Goal: Task Accomplishment & Management: Use online tool/utility

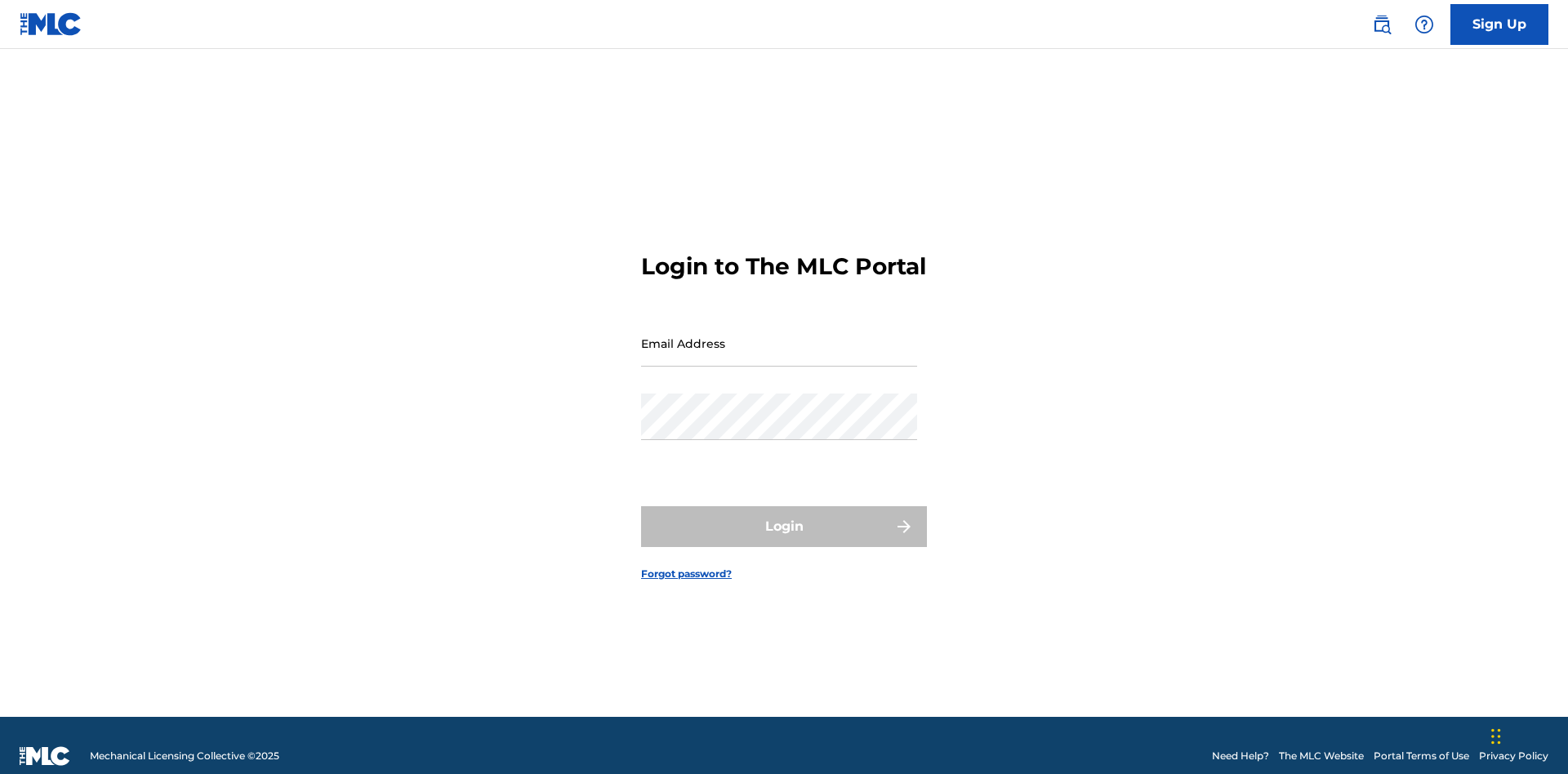
scroll to position [21, 0]
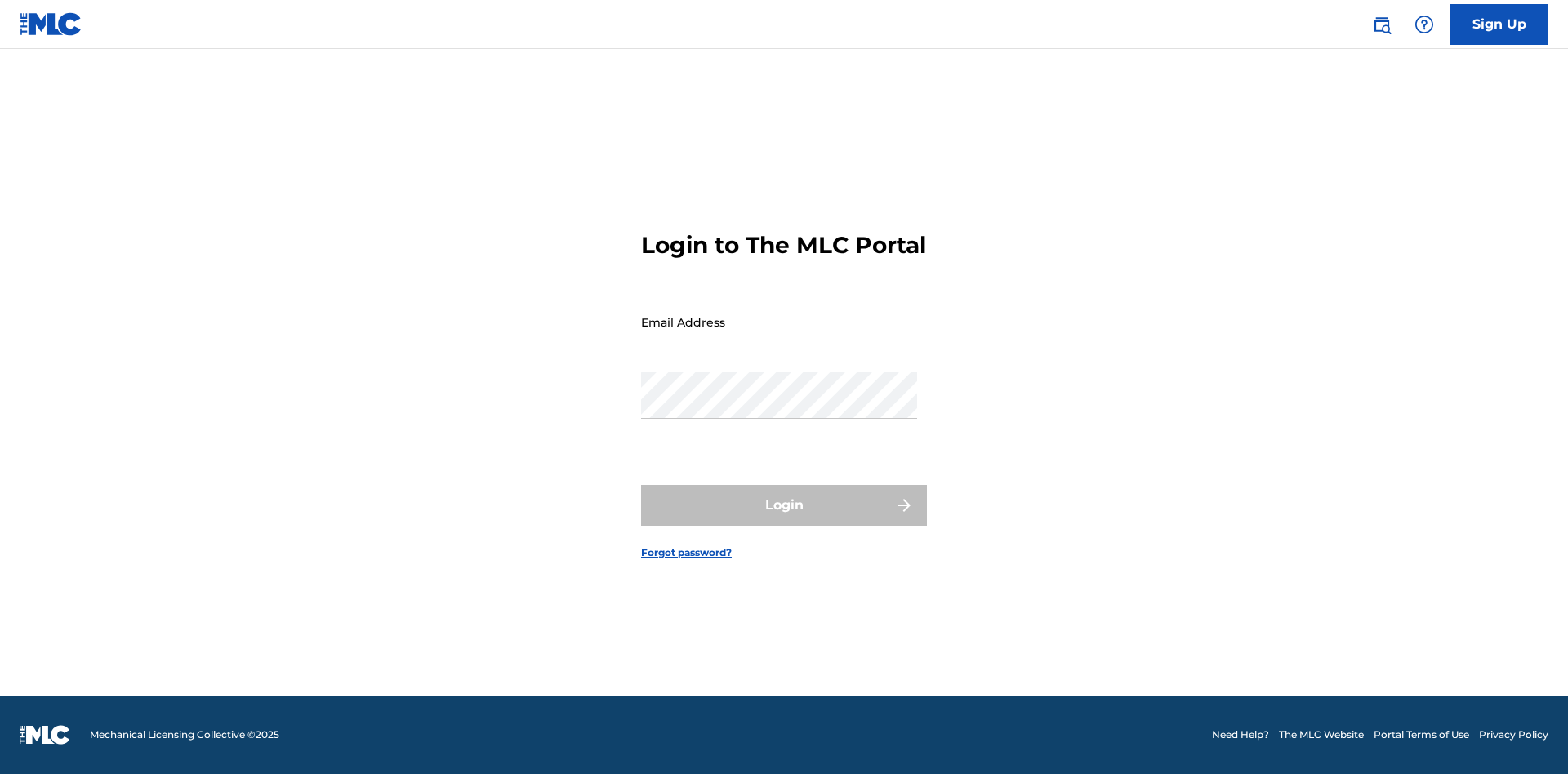
click at [779, 335] on input "Email Address" at bounding box center [778, 321] width 276 height 47
type input "Duke.McTesterson@gmail.com"
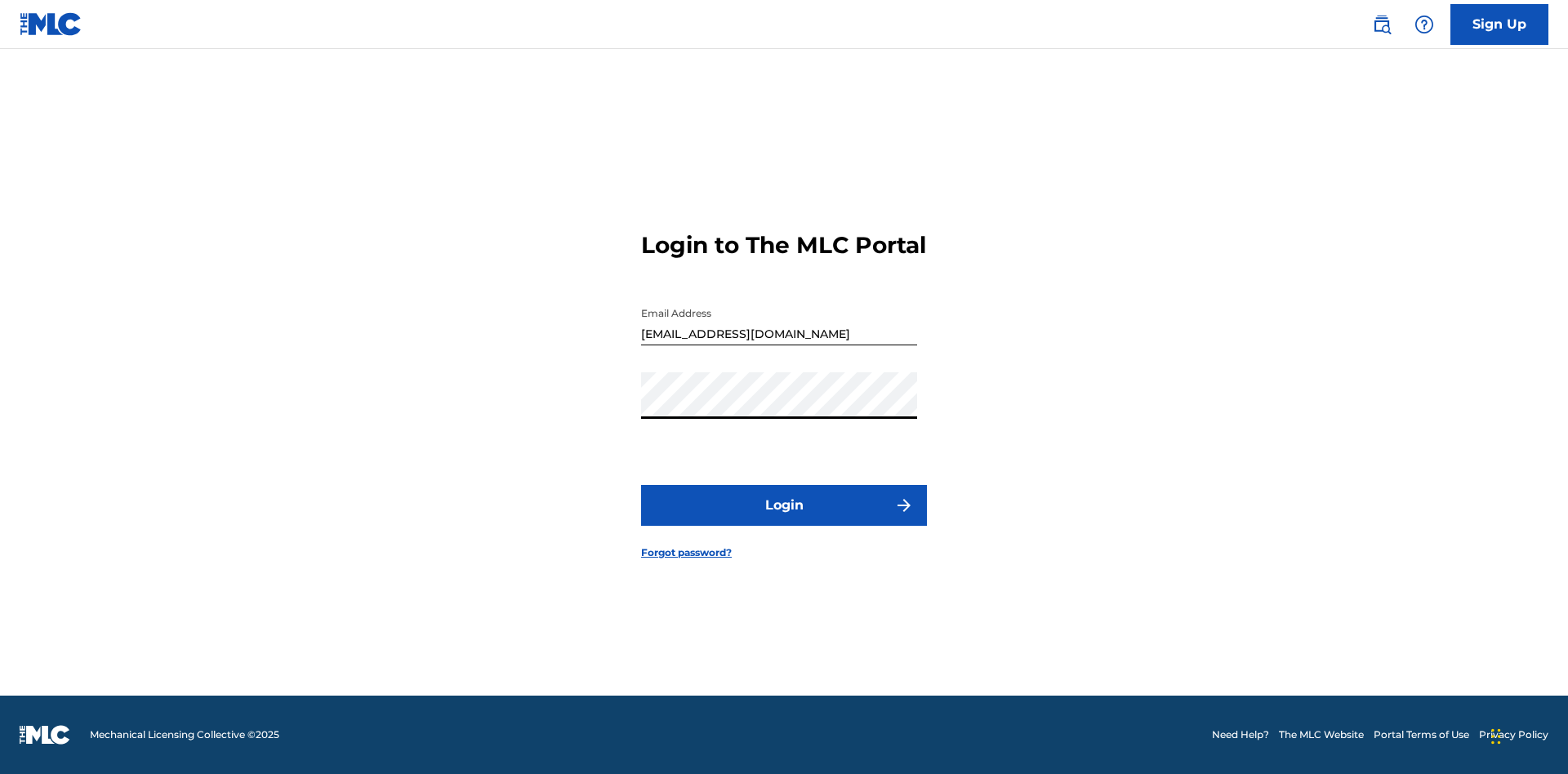
click at [784, 519] on button "Login" at bounding box center [783, 504] width 286 height 41
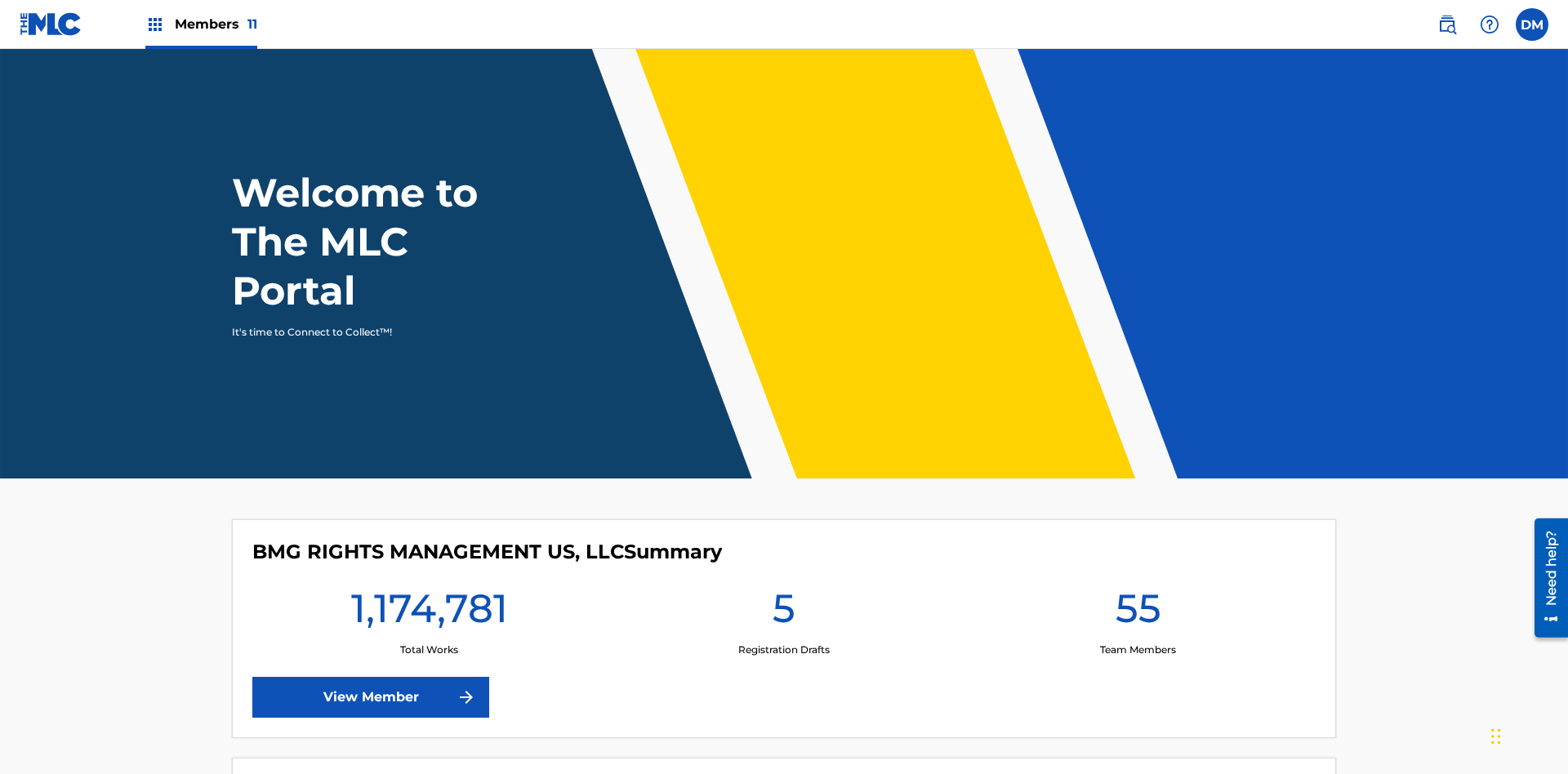
scroll to position [70, 0]
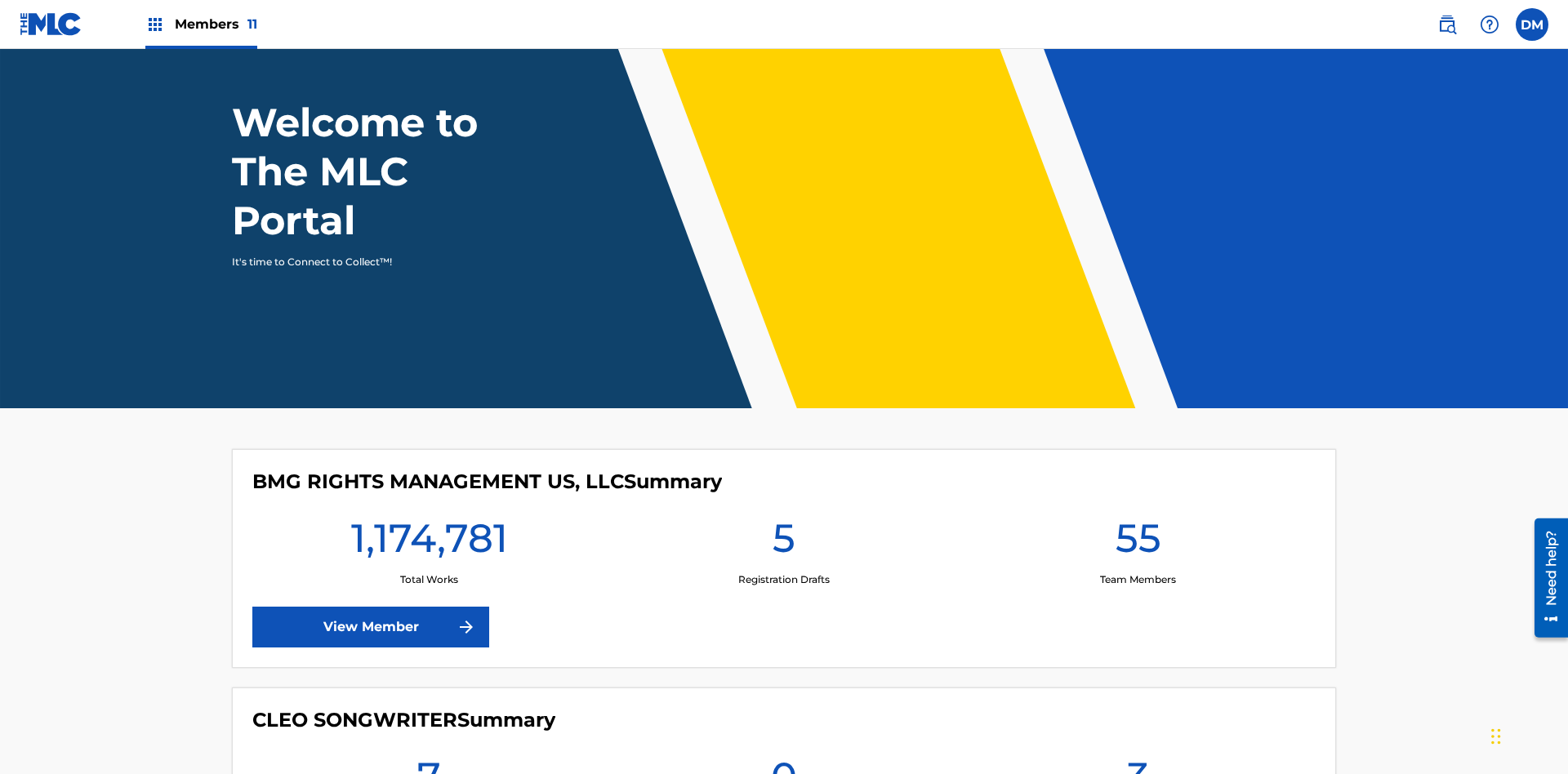
click at [201, 24] on span "Members 11" at bounding box center [216, 24] width 83 height 19
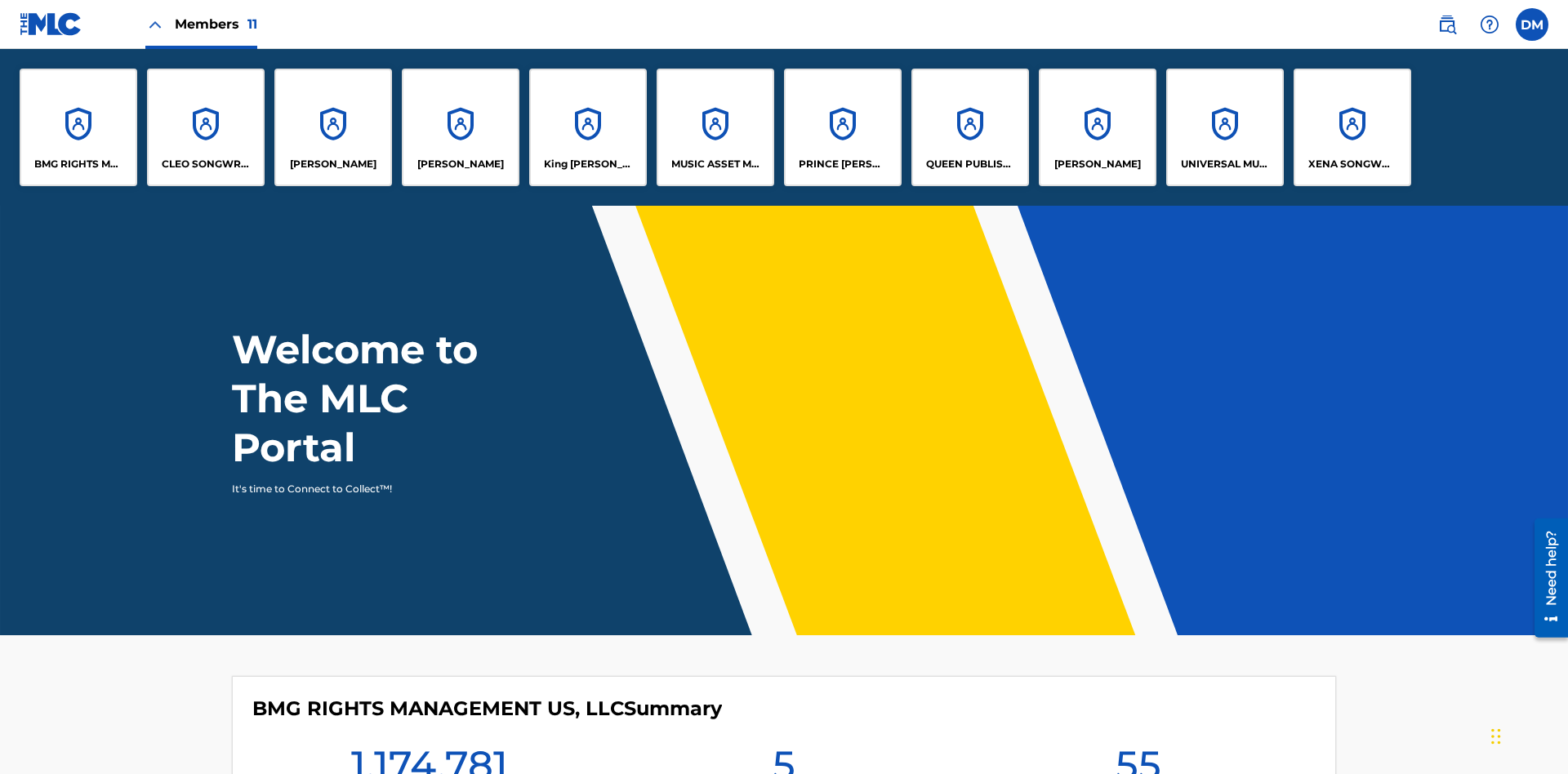
click at [587, 164] on p "King McTesterson" at bounding box center [588, 163] width 89 height 14
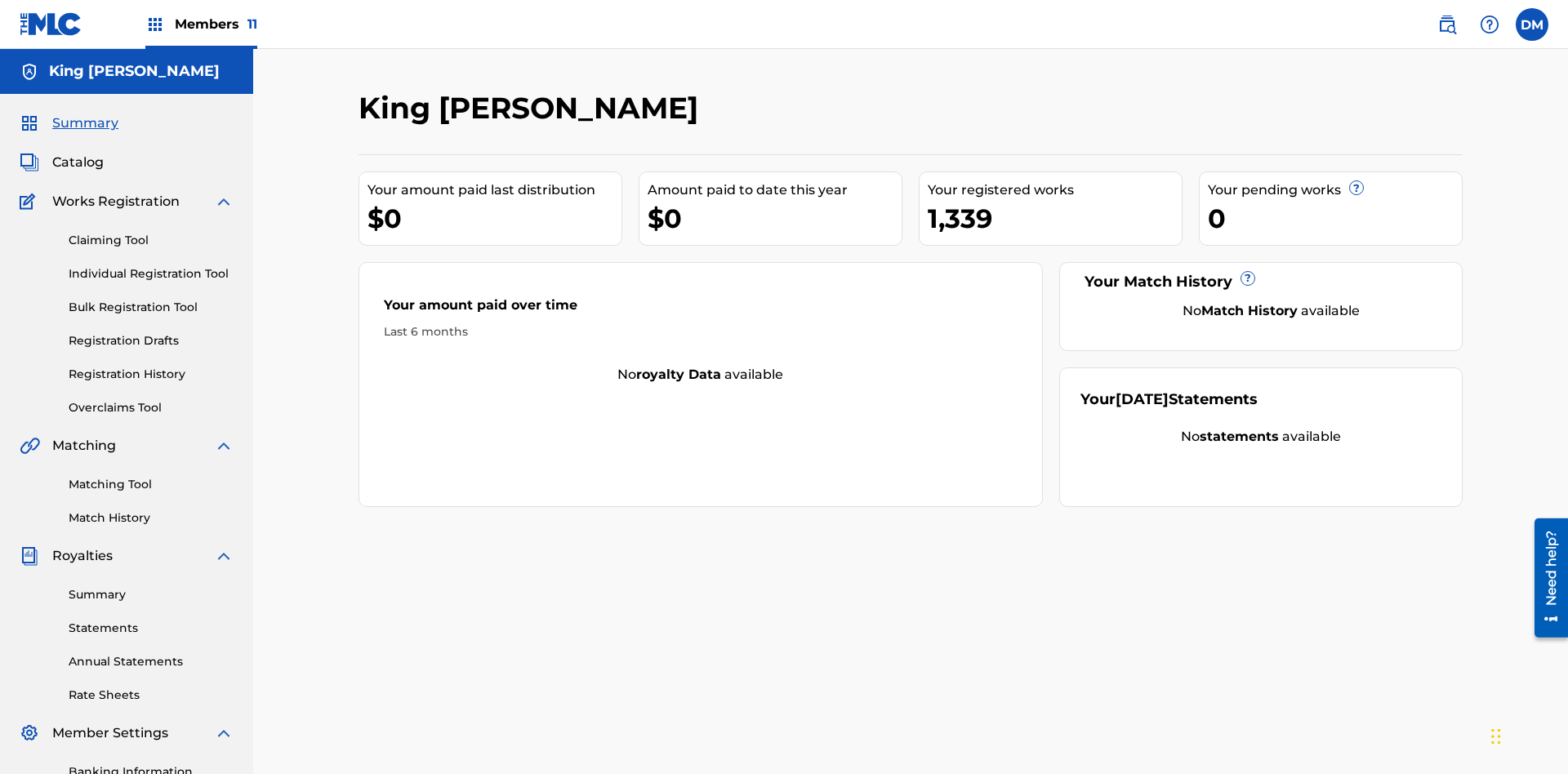
click at [151, 298] on link "Bulk Registration Tool" at bounding box center [151, 307] width 165 height 17
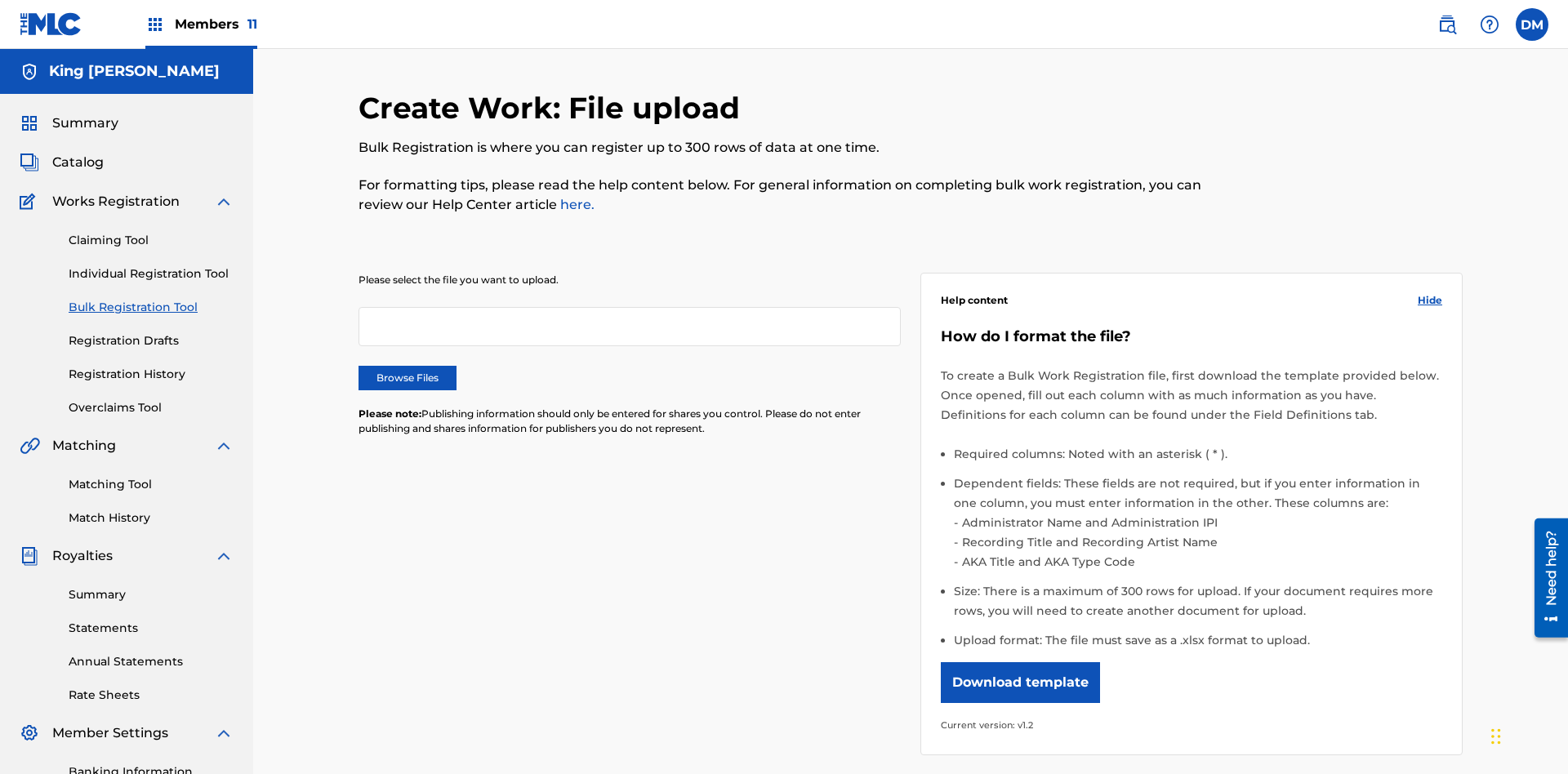
scroll to position [0, 358]
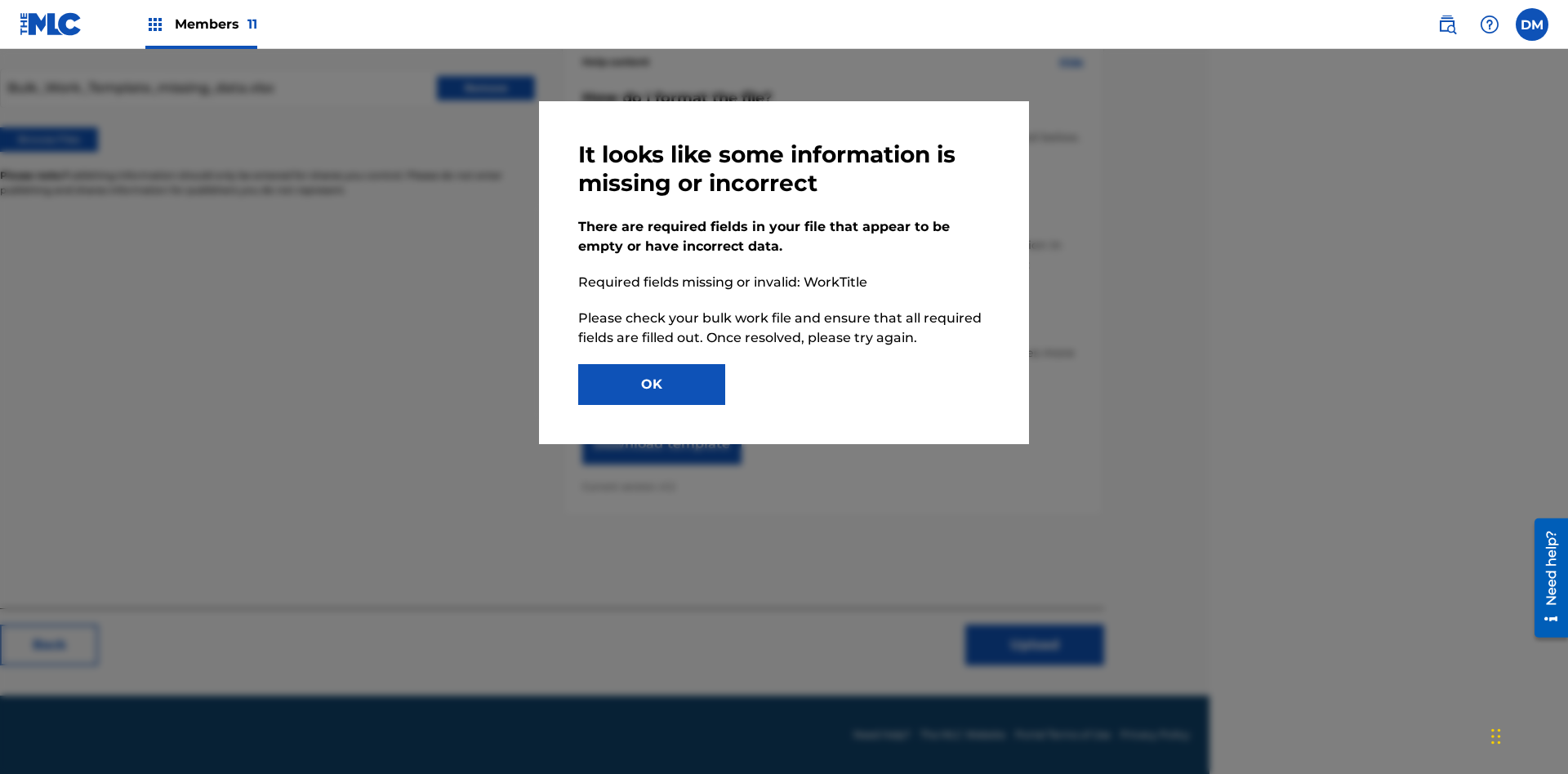
click at [652, 385] on button "OK" at bounding box center [651, 384] width 147 height 41
